Goal: Transaction & Acquisition: Purchase product/service

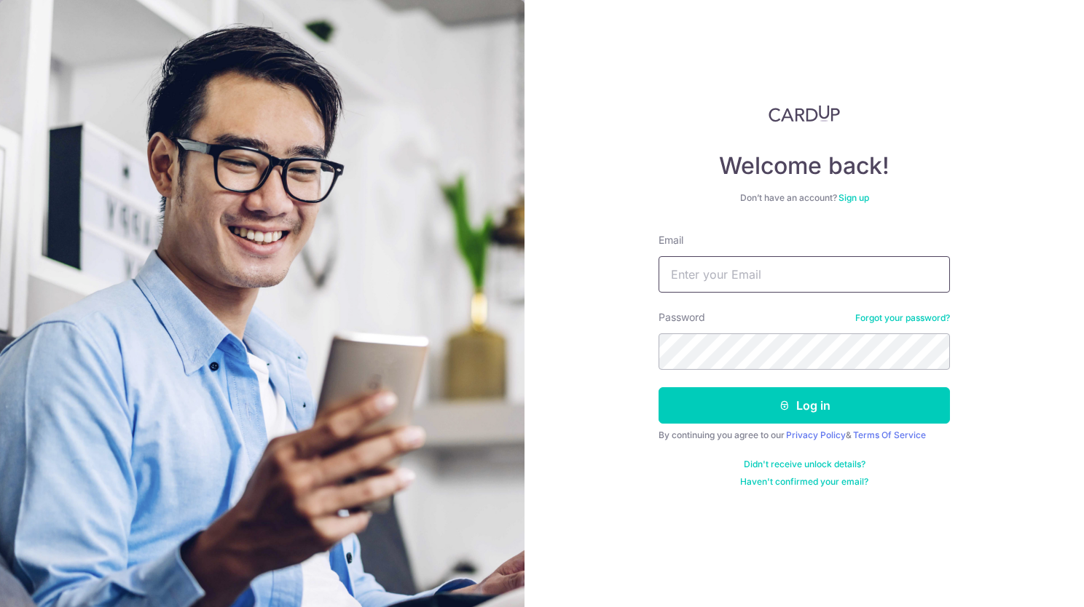
click at [671, 285] on input "Email" at bounding box center [803, 274] width 291 height 36
type input "kee.meizhu@gmail.com"
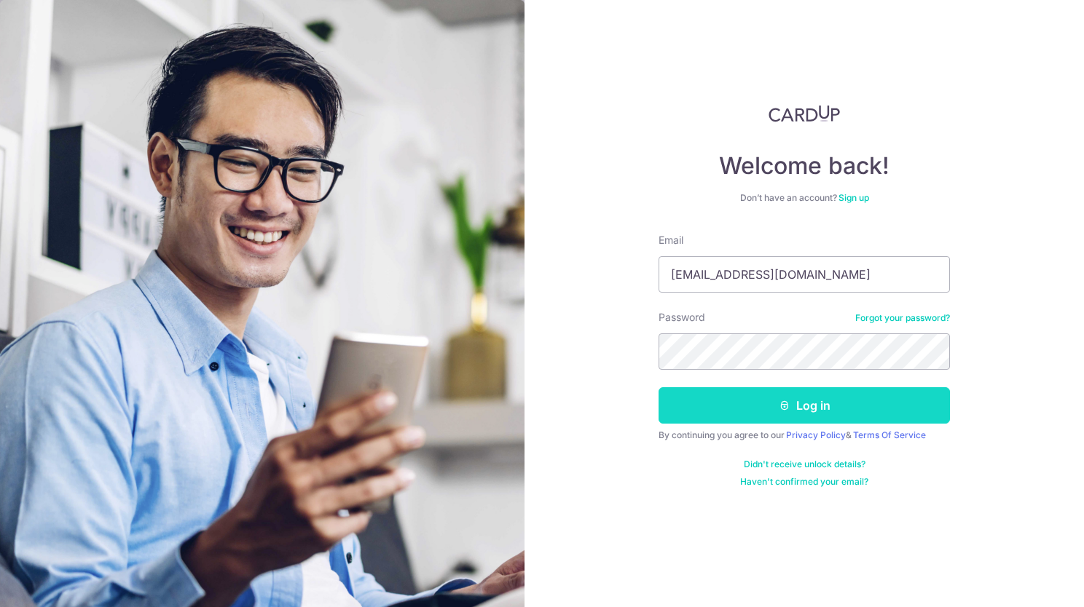
click at [679, 408] on button "Log in" at bounding box center [803, 405] width 291 height 36
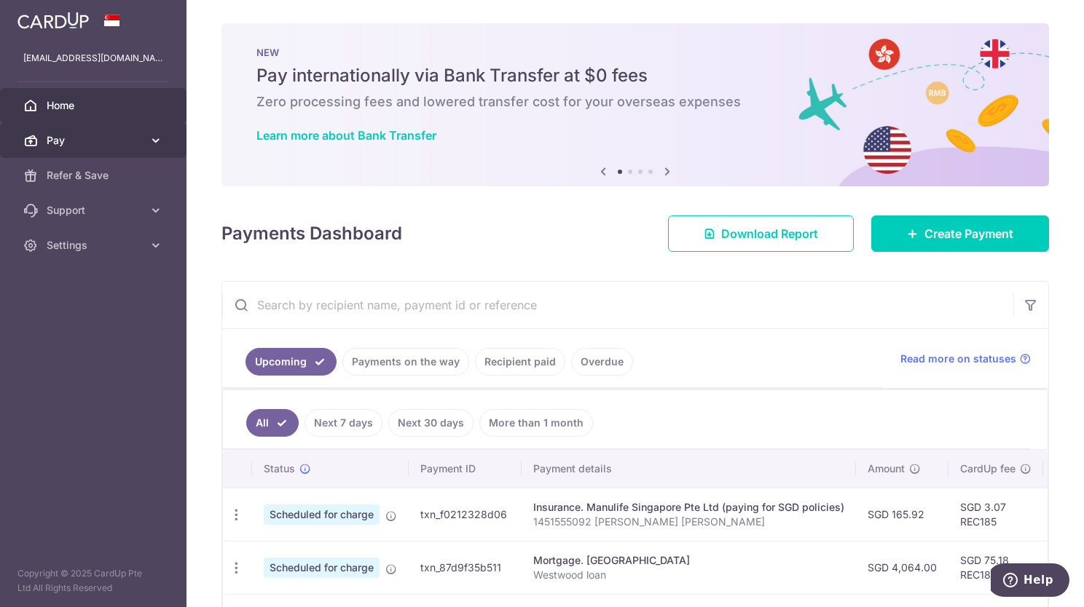
click at [67, 130] on link "Pay" at bounding box center [93, 140] width 186 height 35
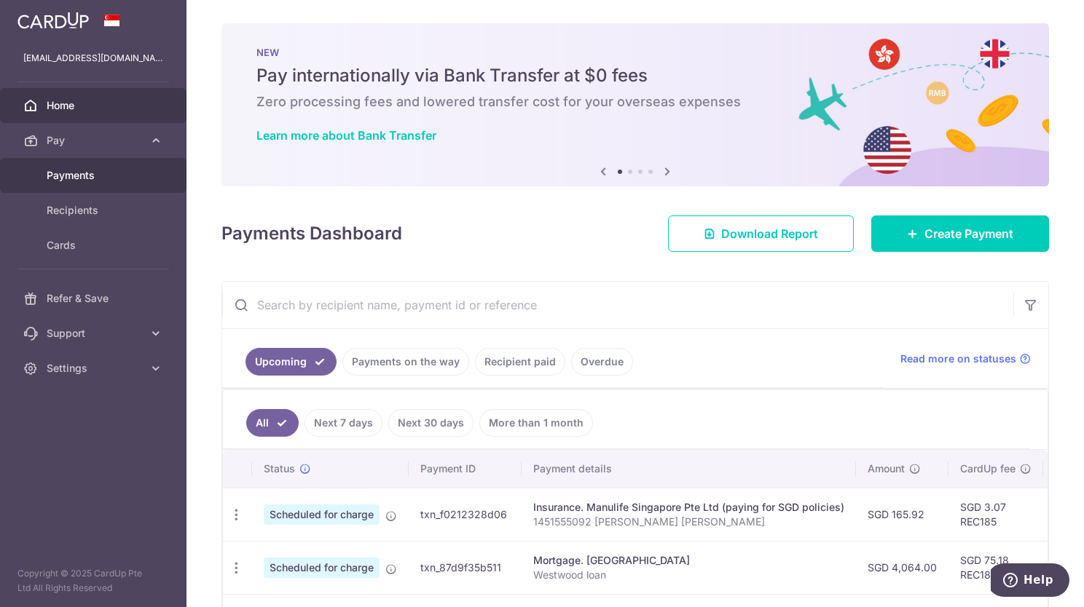
click at [56, 188] on link "Payments" at bounding box center [93, 175] width 186 height 35
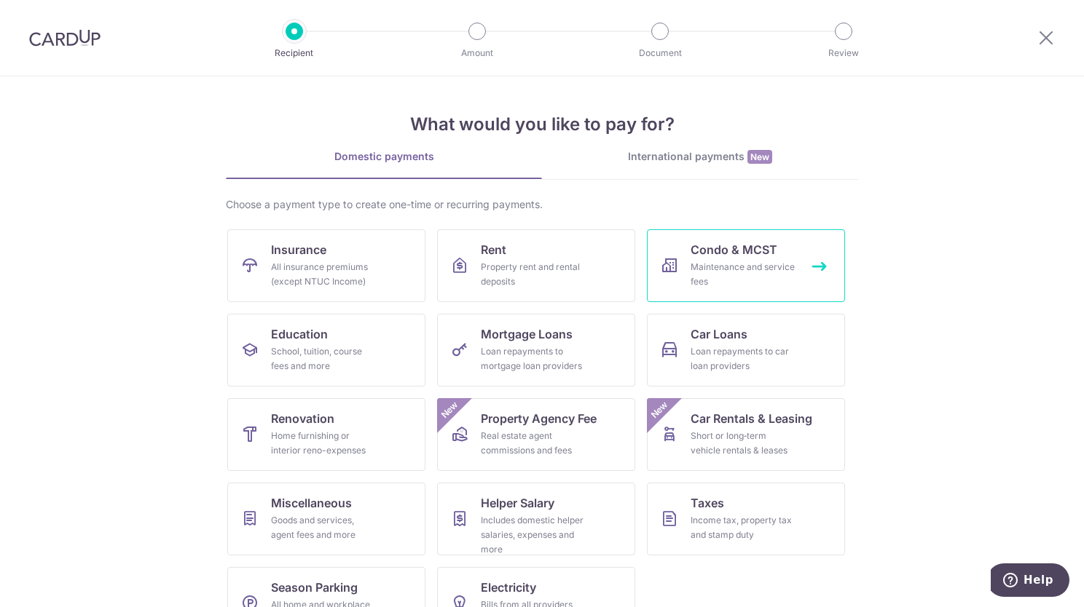
click at [767, 255] on span "Condo & MCST" at bounding box center [733, 249] width 87 height 17
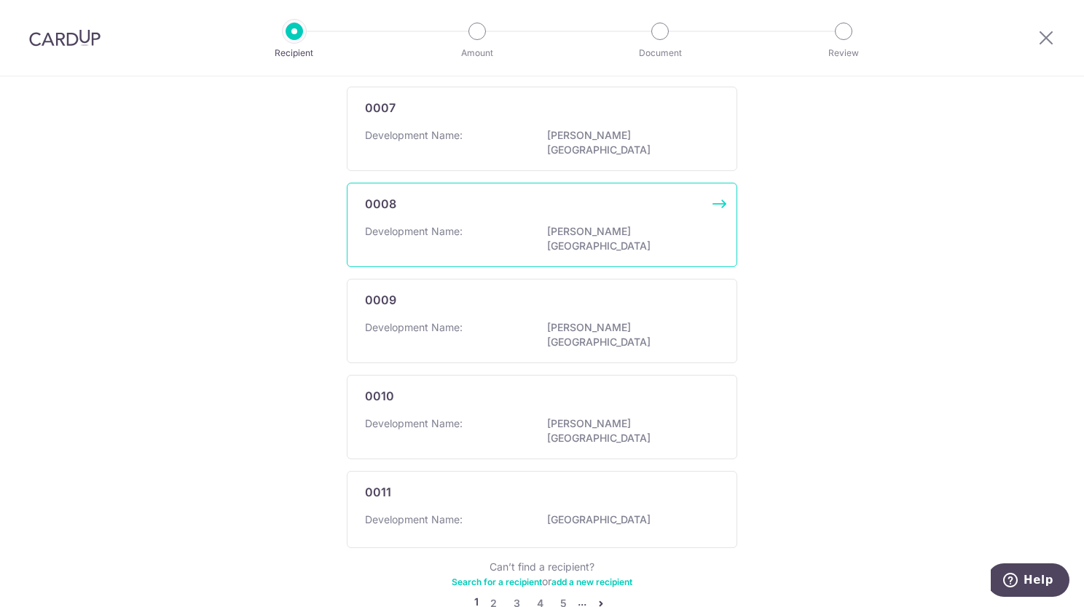
scroll to position [795, 0]
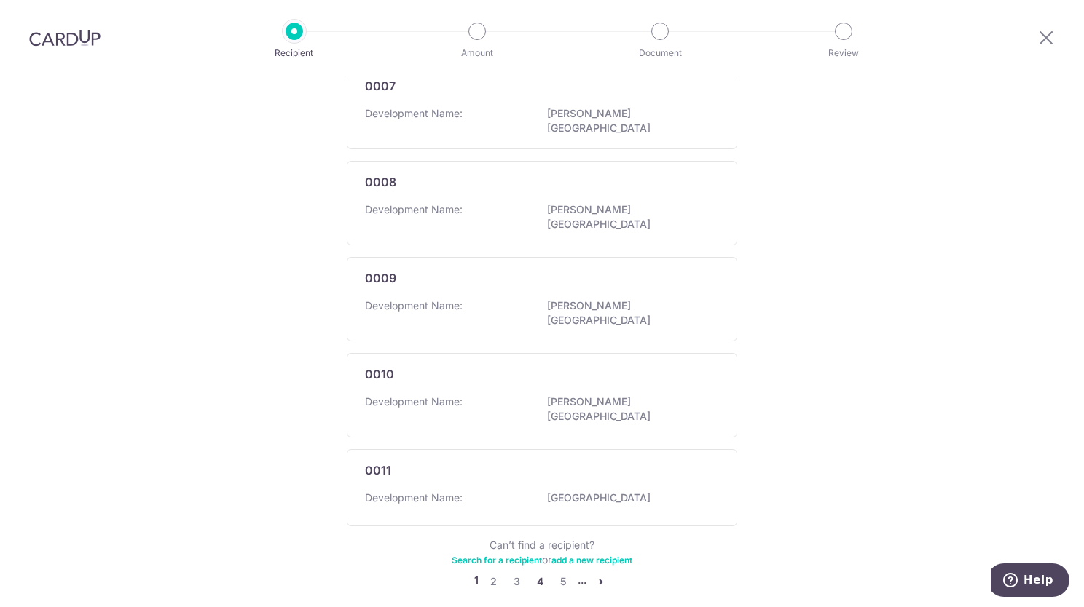
click at [535, 573] on link "4" at bounding box center [539, 581] width 17 height 17
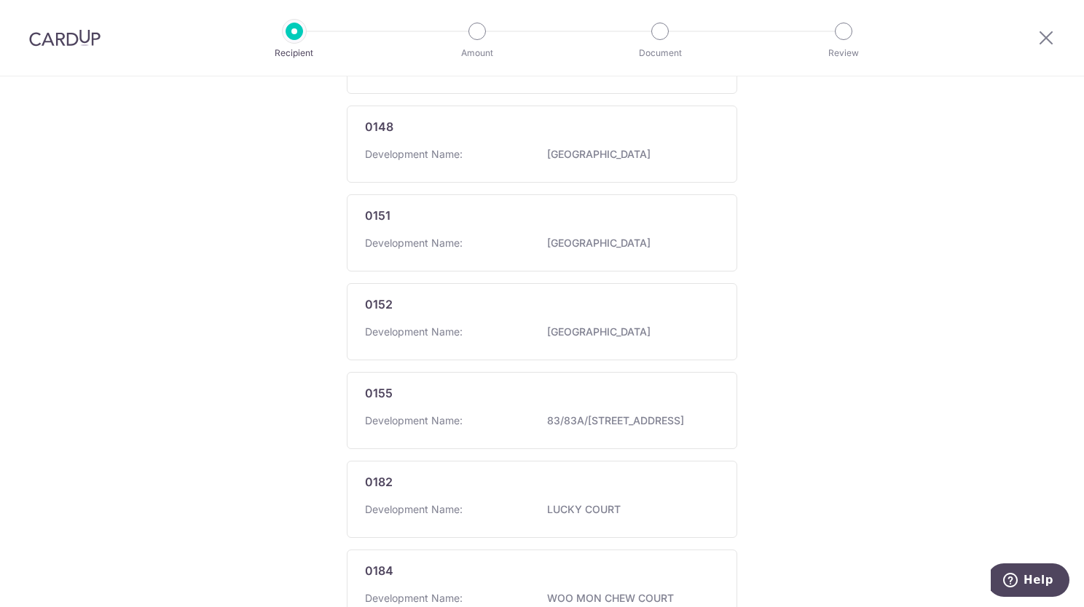
scroll to position [810, 0]
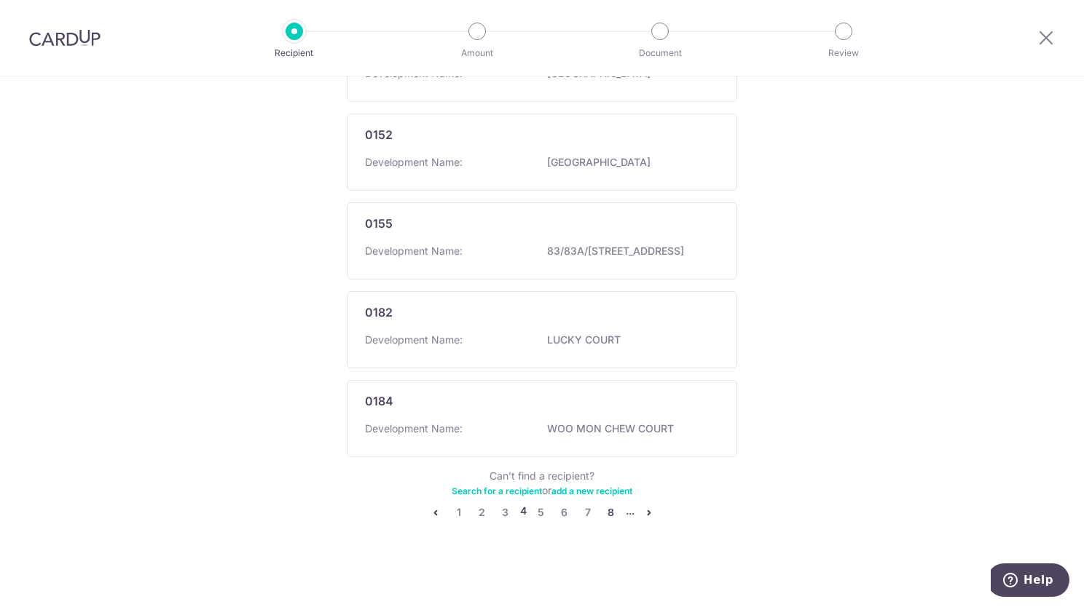
click at [602, 517] on link "8" at bounding box center [610, 512] width 17 height 17
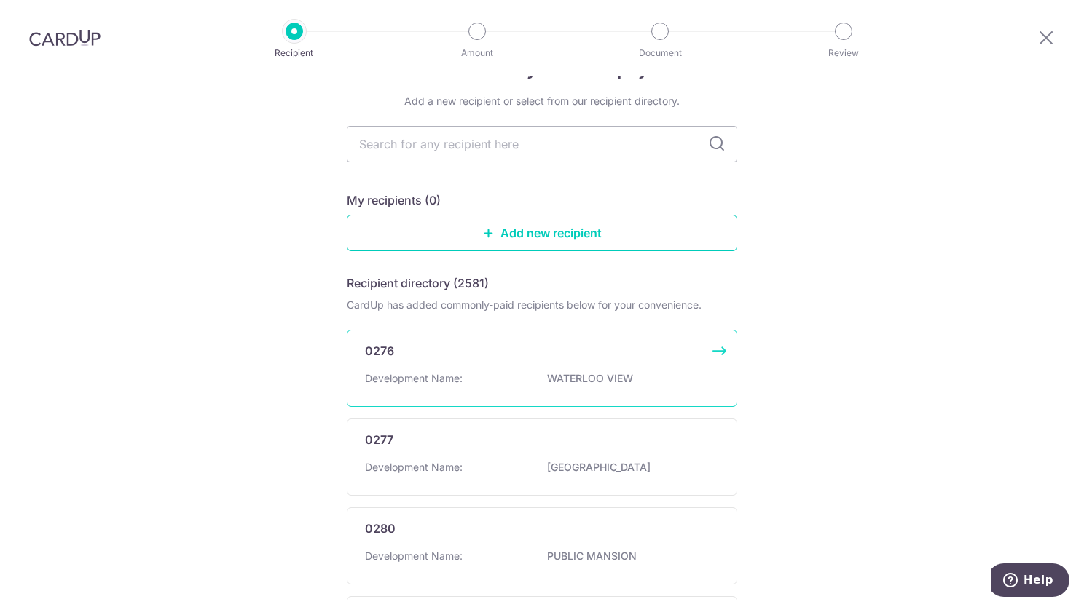
scroll to position [0, 0]
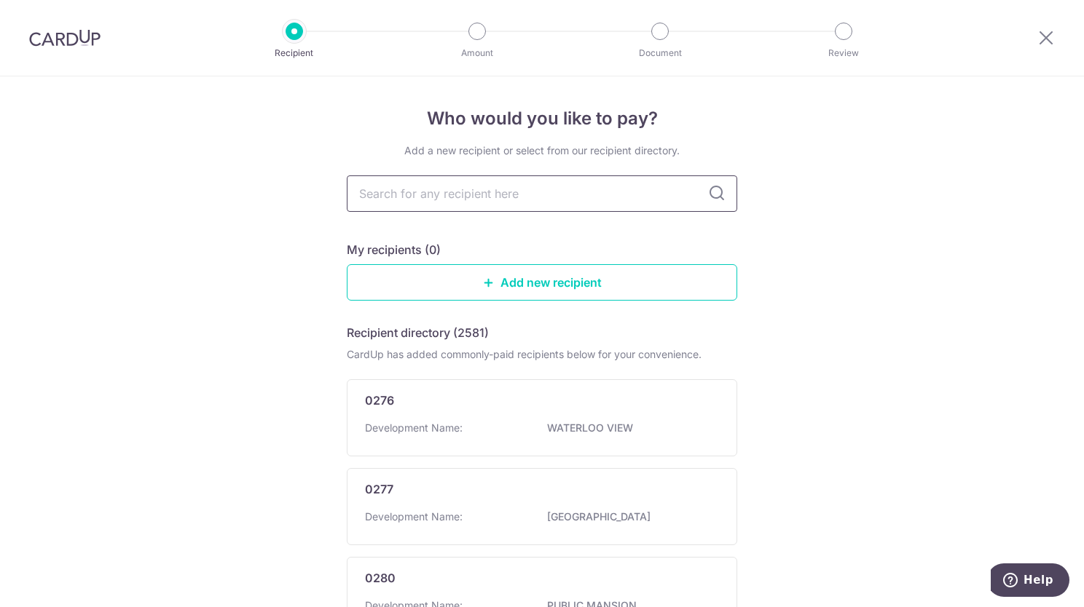
click at [505, 193] on input "text" at bounding box center [542, 194] width 390 height 36
type input "WESTWOOD"
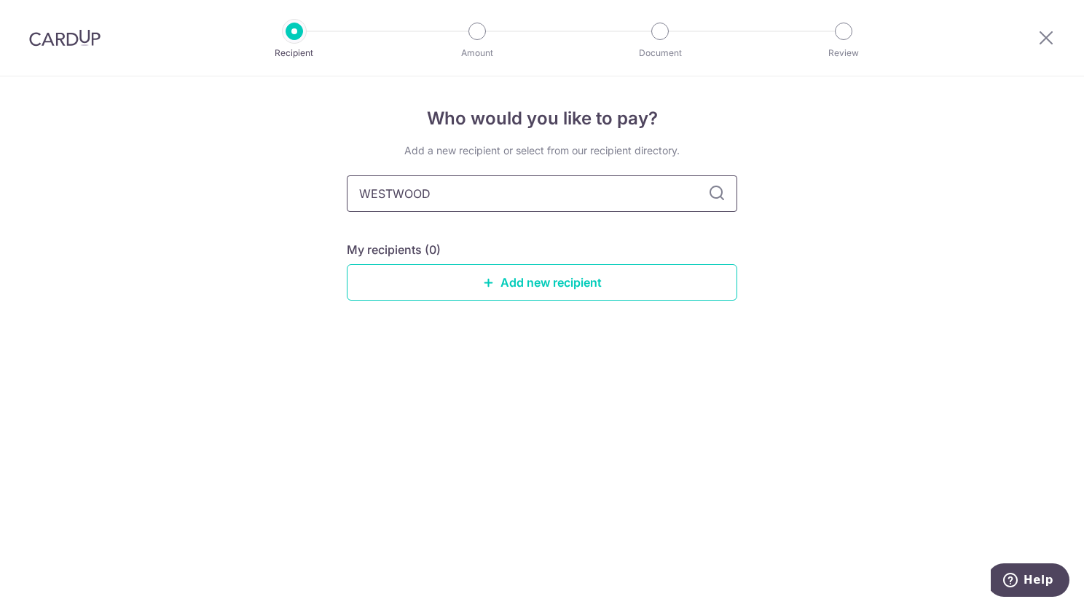
click at [728, 201] on input "WESTWOOD" at bounding box center [542, 194] width 390 height 36
click at [717, 192] on icon at bounding box center [716, 193] width 17 height 17
click at [615, 284] on link "Add new recipient" at bounding box center [542, 282] width 390 height 36
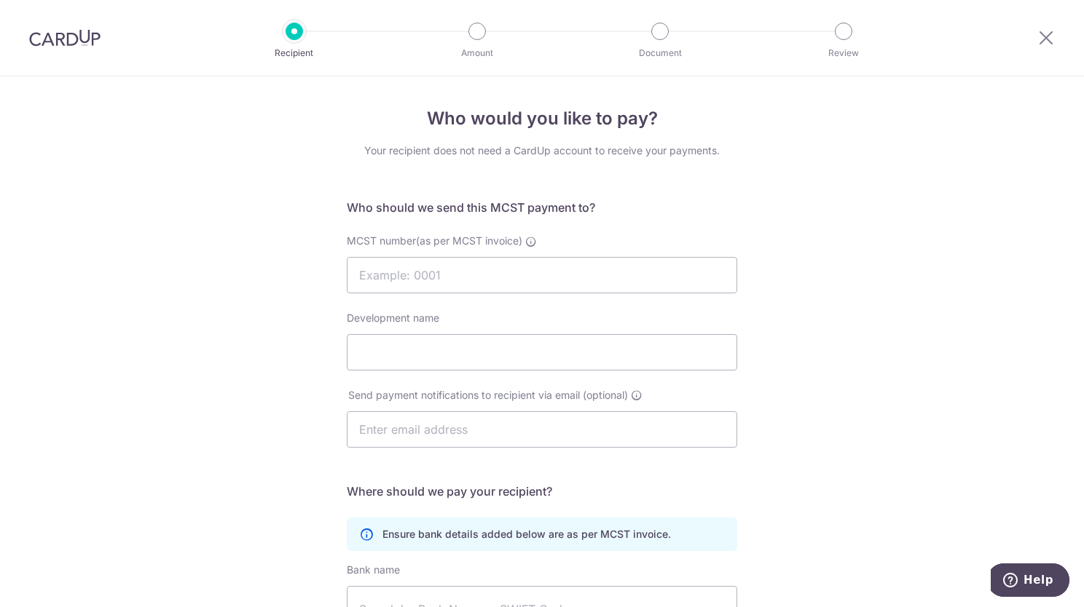
click at [528, 248] on label "MCST number(as per MCST invoice)" at bounding box center [442, 241] width 190 height 15
click at [528, 257] on input "MCST number(as per MCST invoice)" at bounding box center [542, 275] width 390 height 36
type input "4607"
click at [516, 350] on input "Development name" at bounding box center [542, 352] width 390 height 36
type input "WESTWOOD RESIDENCES"
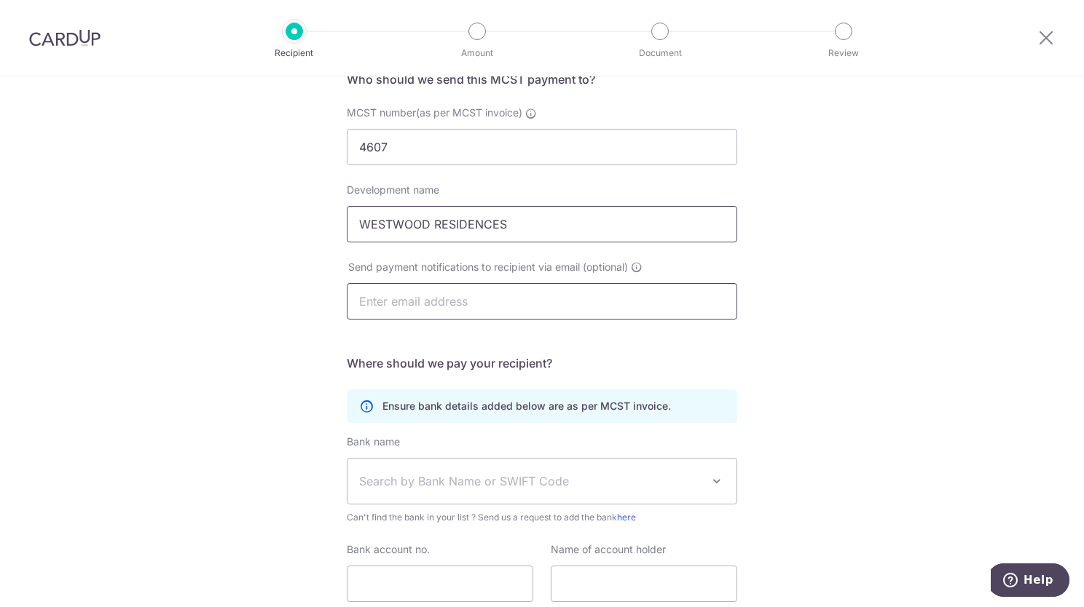
scroll to position [218, 0]
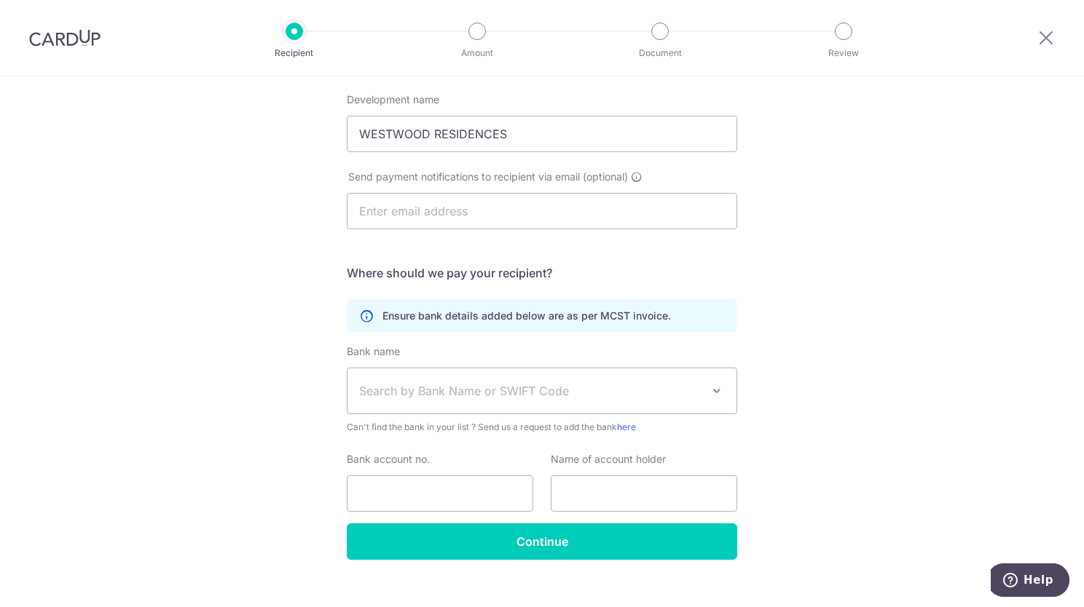
click at [452, 401] on span "Search by Bank Name or SWIFT Code" at bounding box center [541, 390] width 389 height 45
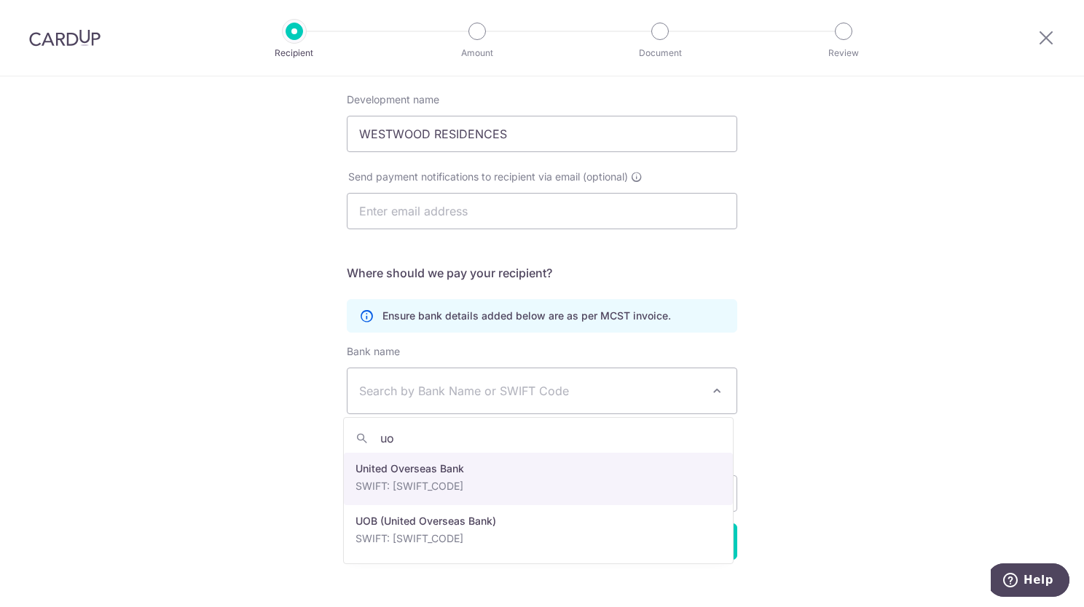
type input "uo"
select select "23668"
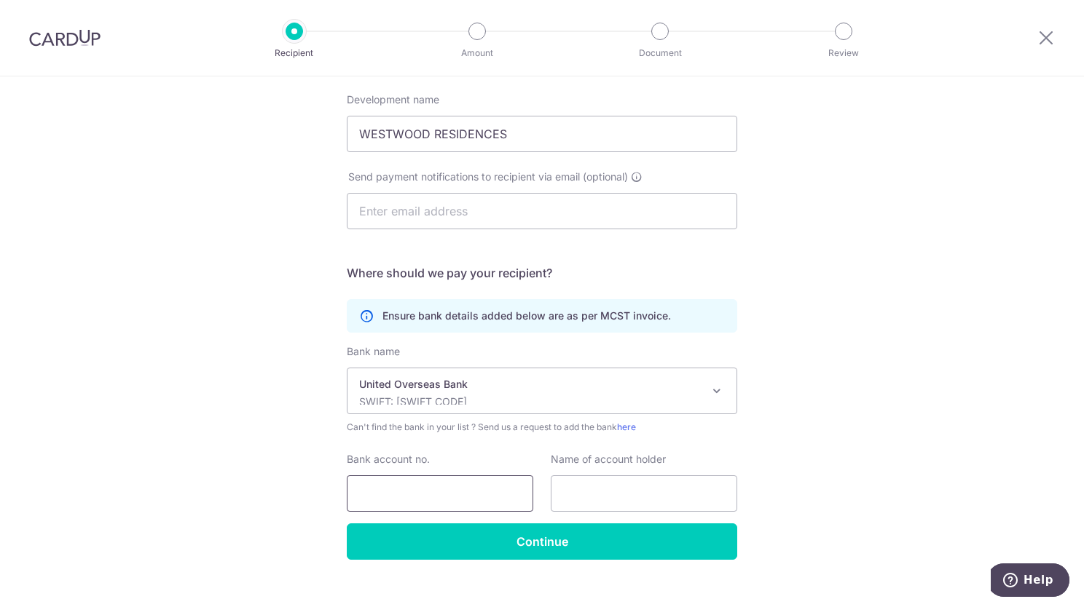
click at [446, 502] on input "Bank account no." at bounding box center [440, 494] width 186 height 36
type input "4513099481"
click at [607, 498] on input "text" at bounding box center [644, 494] width 186 height 36
type input "NEWMAN"
click at [722, 548] on input "Continue" at bounding box center [542, 542] width 390 height 36
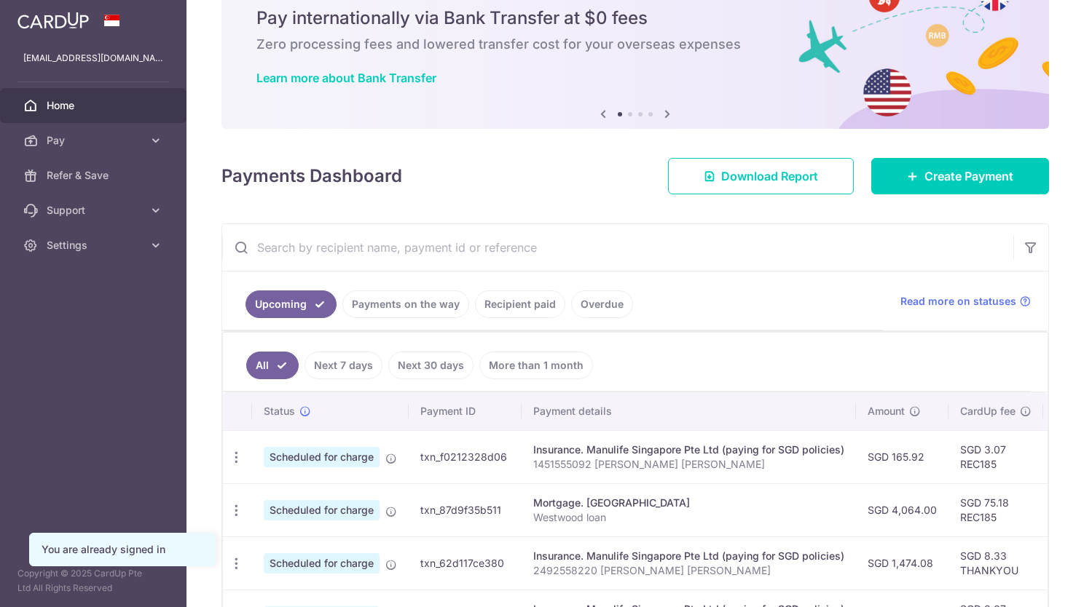
scroll to position [218, 0]
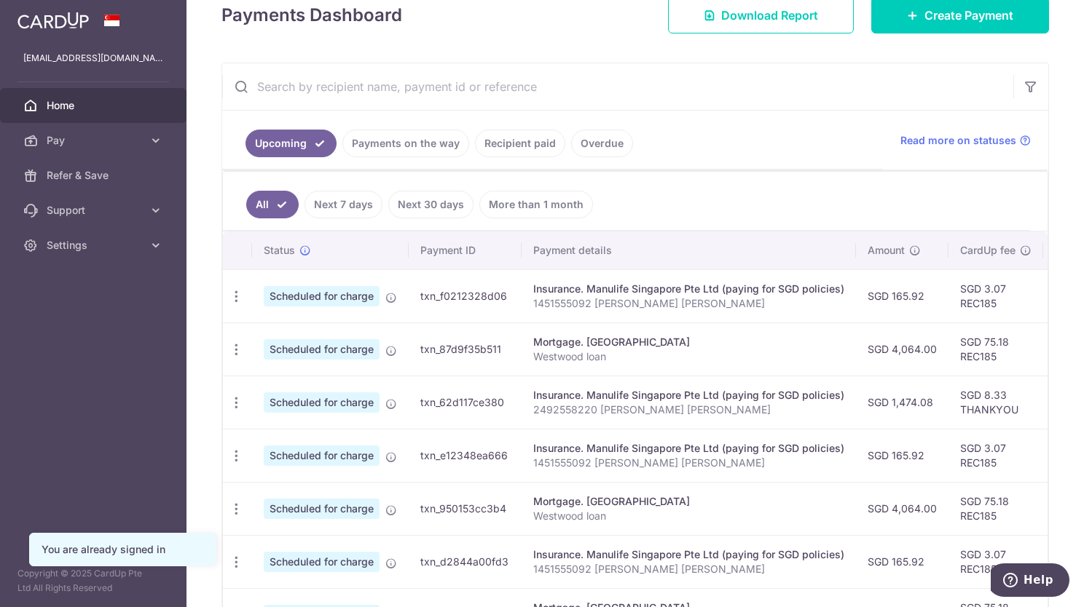
click at [532, 148] on link "Recipient paid" at bounding box center [520, 144] width 90 height 28
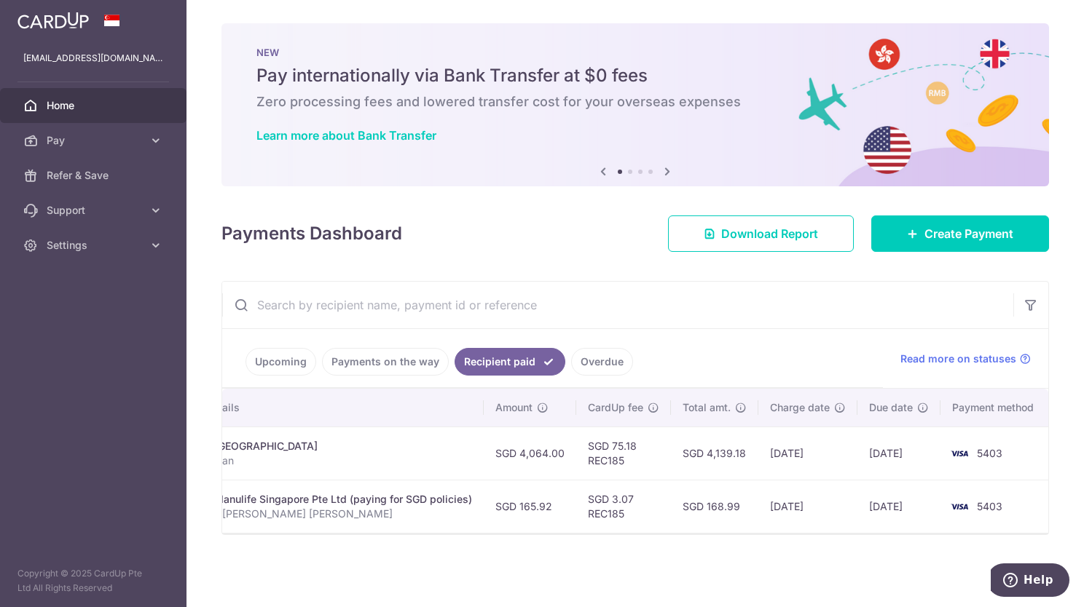
scroll to position [0, 0]
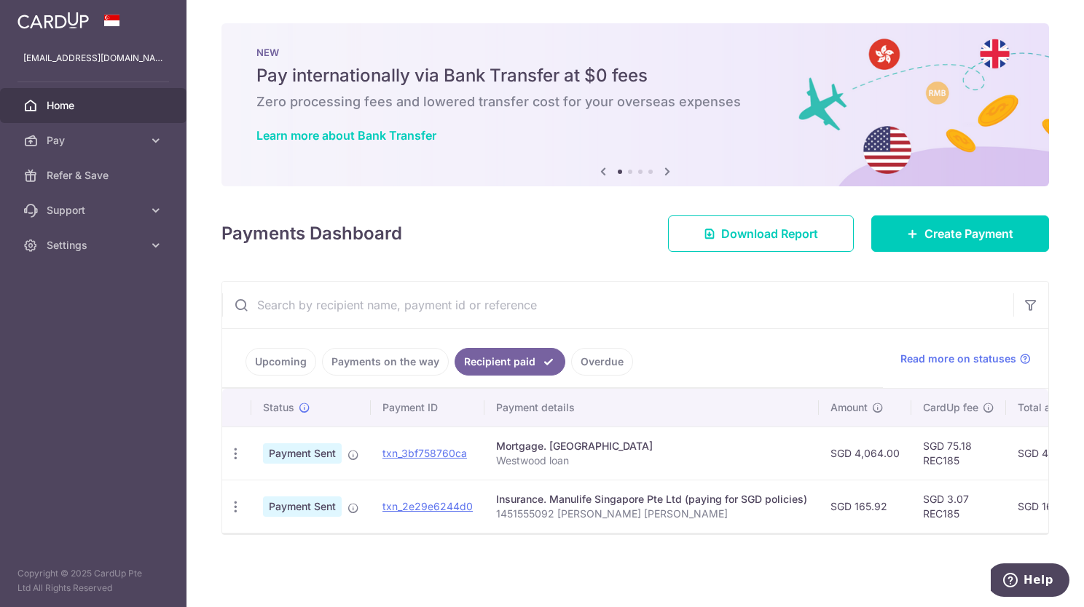
click at [408, 365] on link "Payments on the way" at bounding box center [385, 362] width 127 height 28
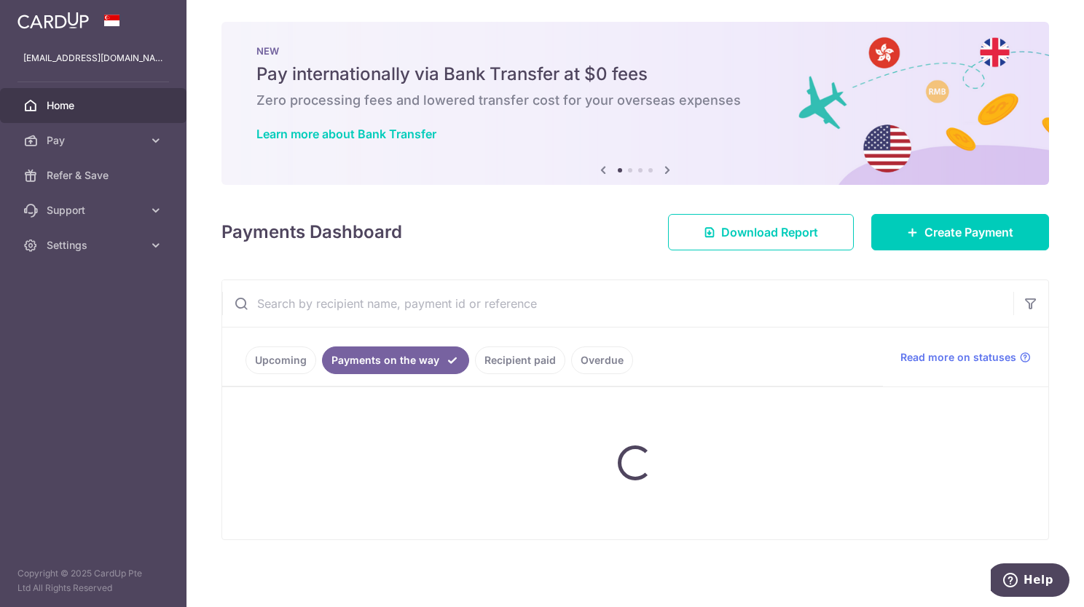
scroll to position [1, 0]
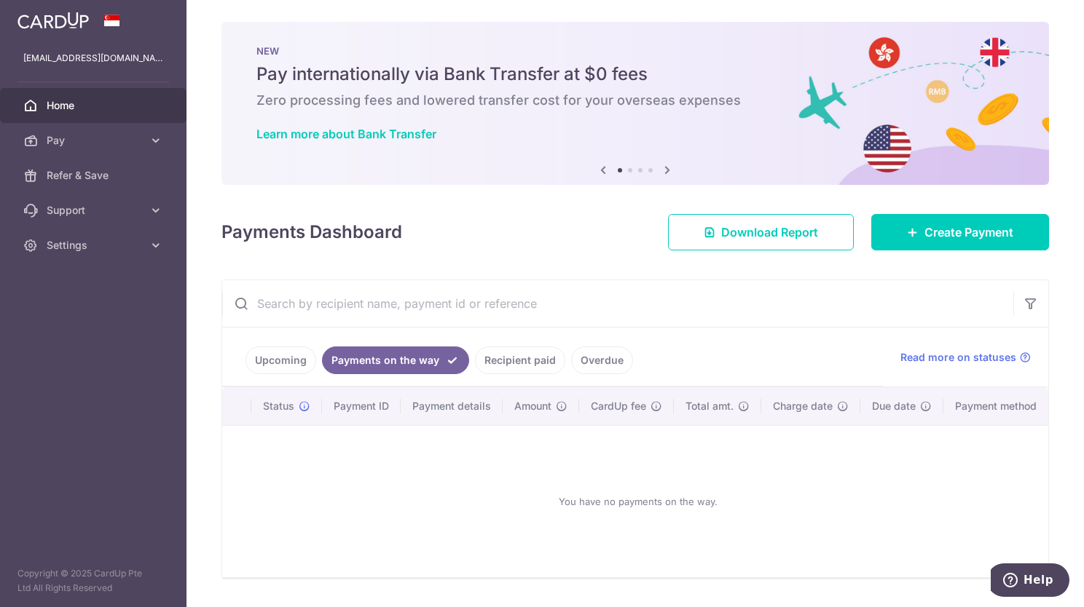
click at [282, 365] on link "Upcoming" at bounding box center [280, 361] width 71 height 28
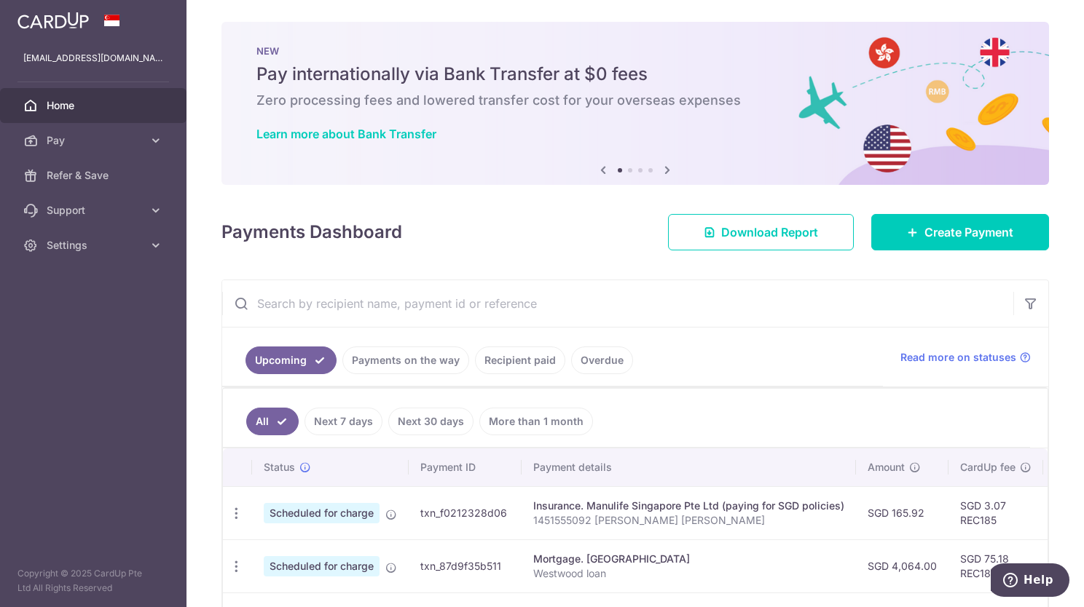
click at [701, 339] on ul "Upcoming Payments on the way Recipient paid Overdue" at bounding box center [552, 357] width 661 height 59
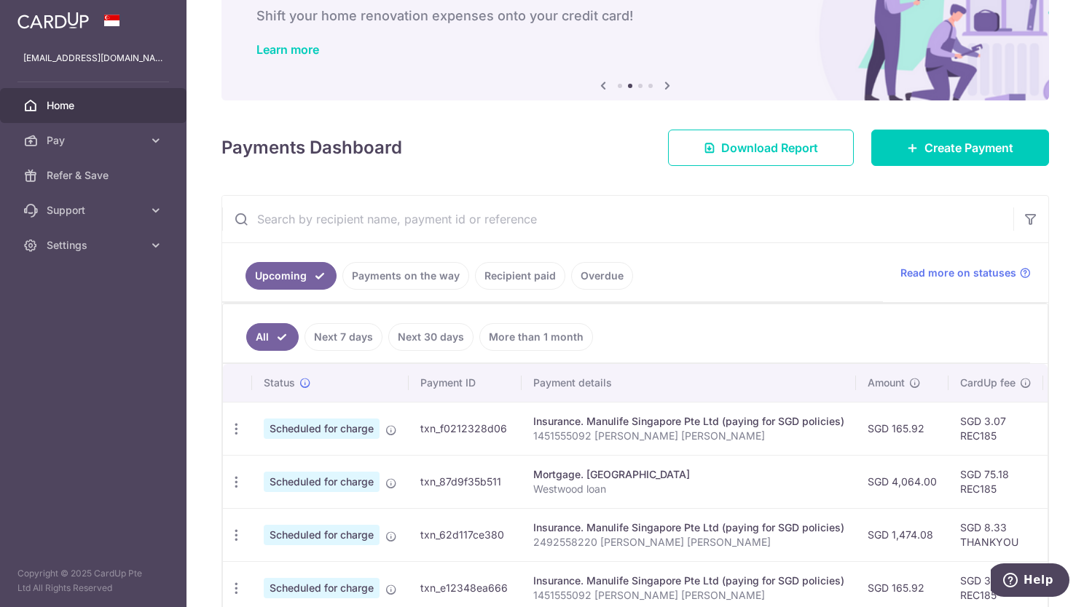
scroll to position [0, 0]
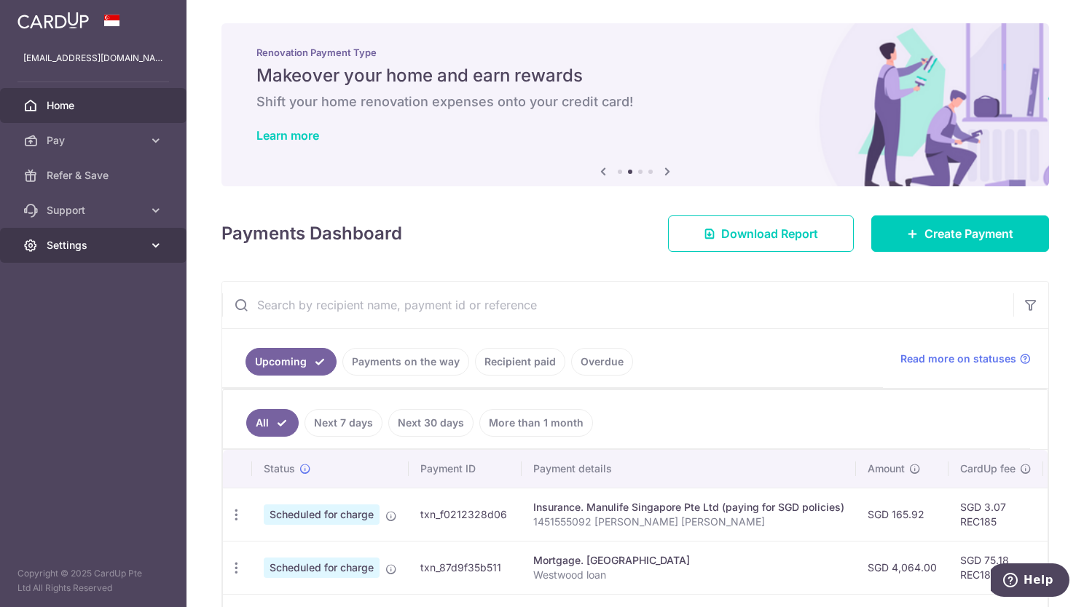
click at [56, 249] on span "Settings" at bounding box center [95, 245] width 96 height 15
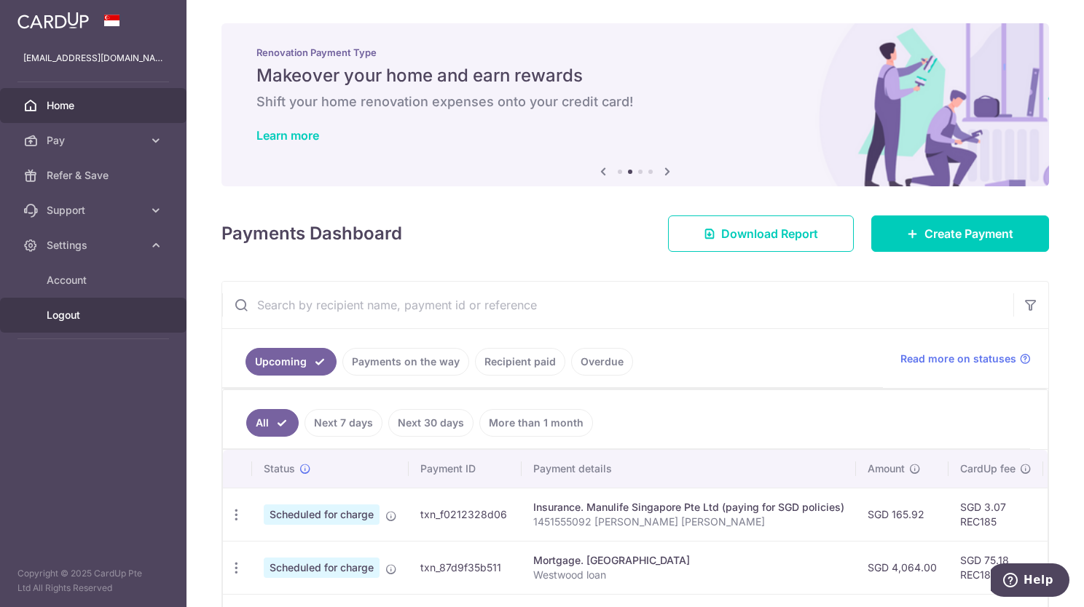
click at [75, 326] on link "Logout" at bounding box center [93, 315] width 186 height 35
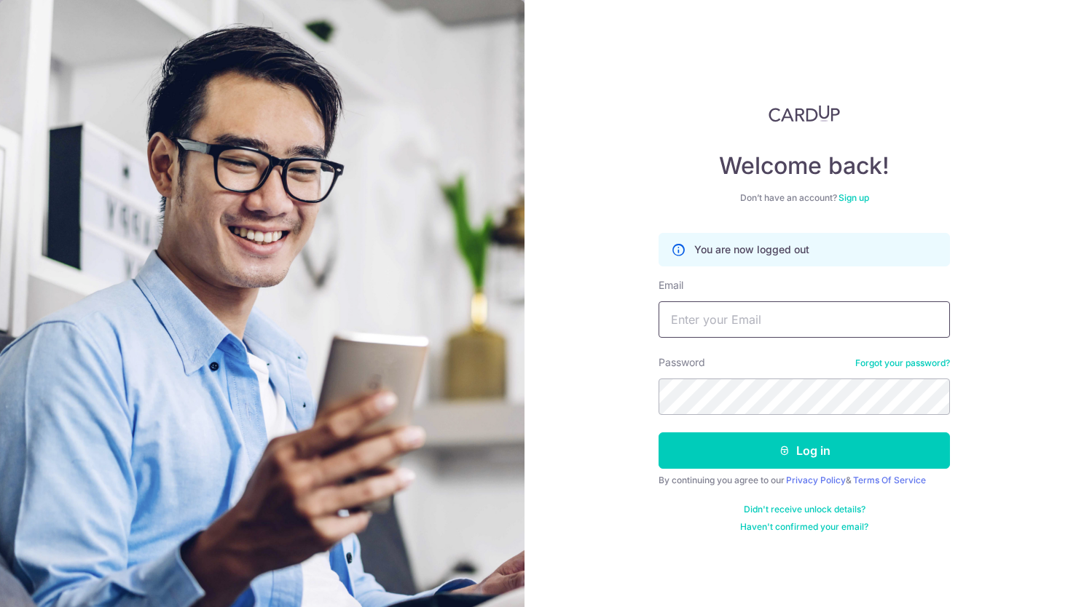
click at [797, 318] on input "Email" at bounding box center [803, 319] width 291 height 36
type input "[EMAIL_ADDRESS][DOMAIN_NAME]"
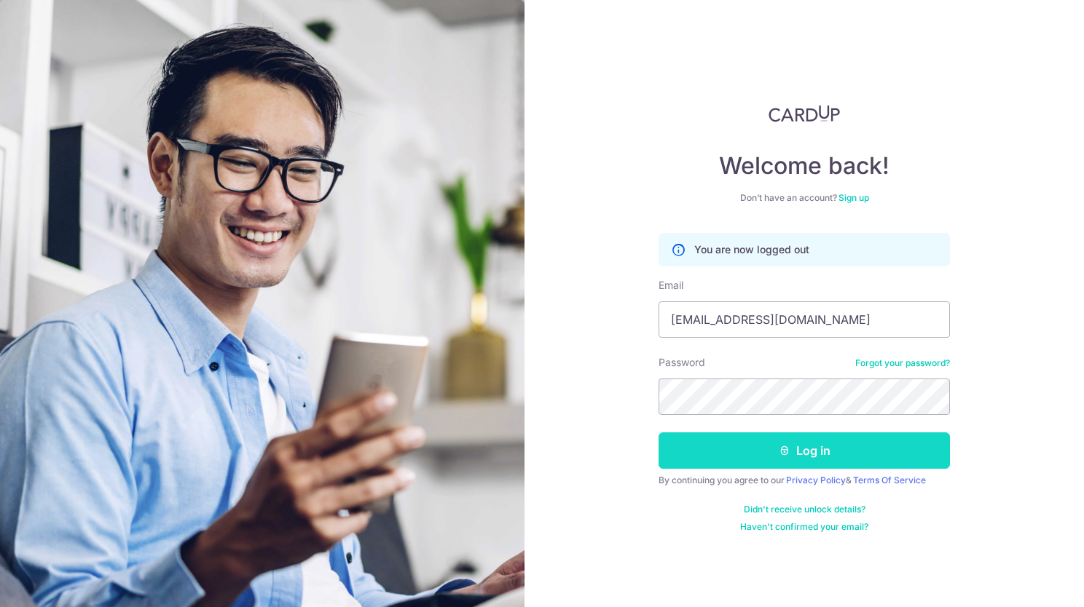
click at [772, 436] on button "Log in" at bounding box center [803, 451] width 291 height 36
